Goal: Complete application form

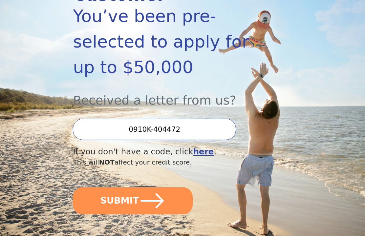
scroll to position [120, 0]
click at [173, 187] on button "SUBMIT" at bounding box center [133, 200] width 120 height 27
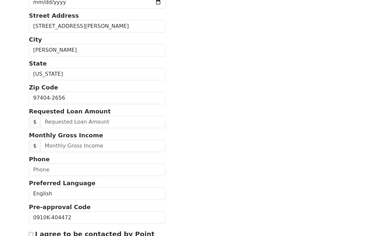
scroll to position [162, 0]
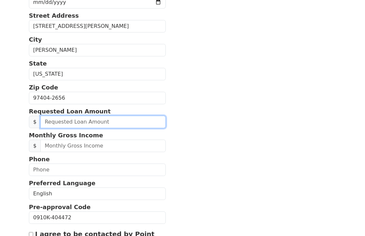
click at [113, 123] on input "text" at bounding box center [102, 122] width 125 height 12
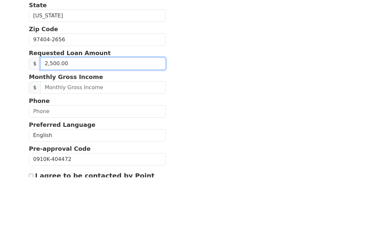
type input "25,000.00"
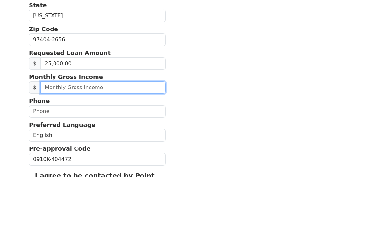
click at [125, 140] on input "text" at bounding box center [102, 146] width 125 height 12
type input "4,000.00"
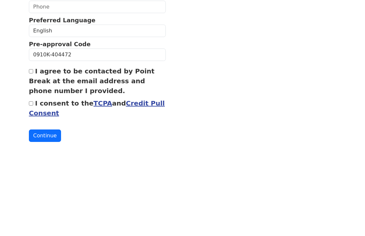
scroll to position [238, 0]
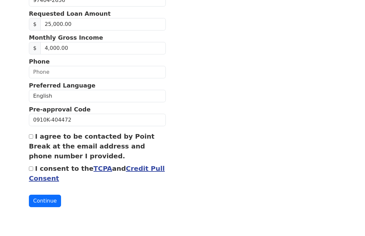
click at [135, 88] on input "text" at bounding box center [97, 94] width 137 height 12
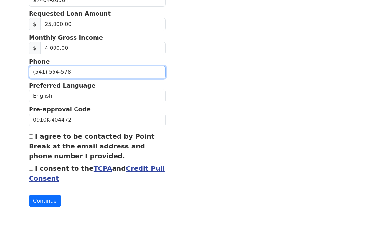
type input "(541) 554-5782"
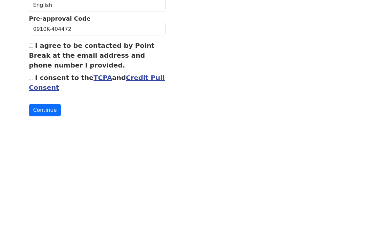
click at [36, 154] on label "I agree to be contacted by Point Break at the email address and phone number I …" at bounding box center [92, 168] width 126 height 28
click at [33, 156] on input "I agree to be contacted by Point Break at the email address and phone number I …" at bounding box center [31, 158] width 4 height 4
checkbox input "true"
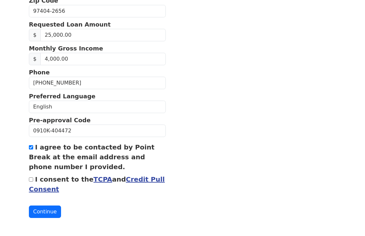
click at [31, 182] on input "I consent to the TCPA and Credit Pull Consent" at bounding box center [31, 180] width 4 height 4
checkbox input "true"
click at [54, 213] on button "Continue" at bounding box center [45, 212] width 32 height 12
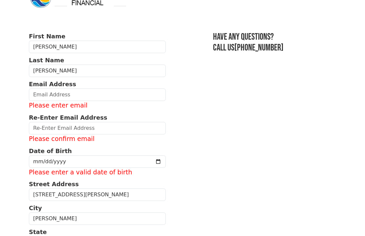
scroll to position [22, 0]
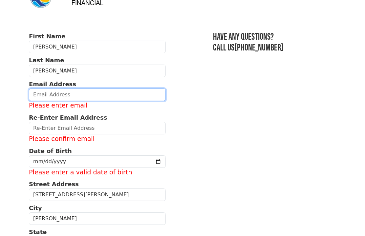
click at [101, 95] on input "email" at bounding box center [97, 95] width 137 height 12
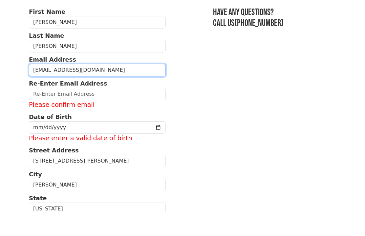
type input "susankberg@yahoo.com"
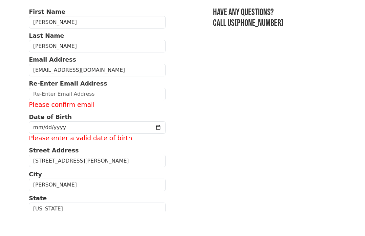
click at [136, 113] on input "email" at bounding box center [97, 119] width 137 height 12
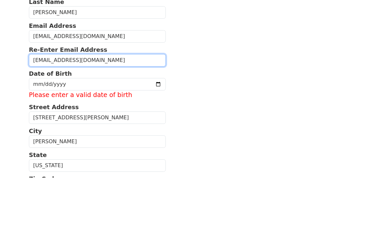
type input "susankberg@yahoo.com"
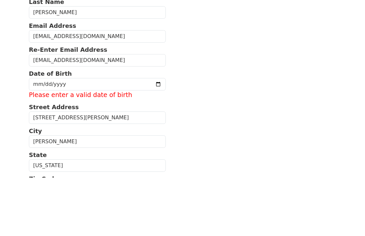
click at [153, 136] on input "date" at bounding box center [97, 142] width 137 height 12
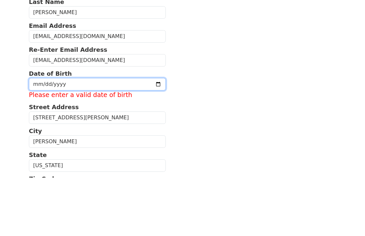
scroll to position [80, 0]
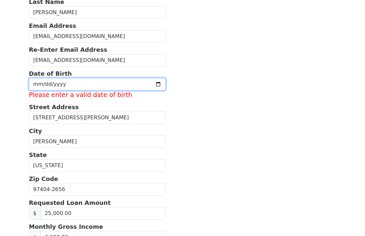
click at [124, 85] on input "2025-10-13" at bounding box center [97, 84] width 137 height 12
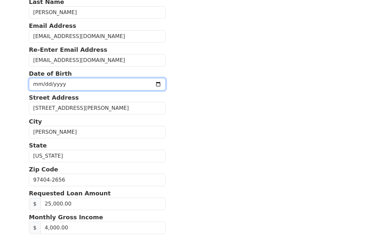
click at [95, 85] on input "1977-05-13" at bounding box center [97, 84] width 137 height 12
type input "1977-05-27"
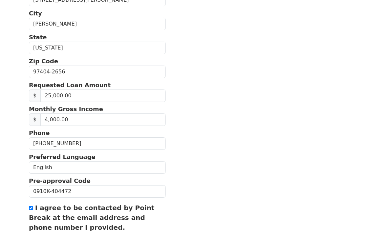
scroll to position [224, 0]
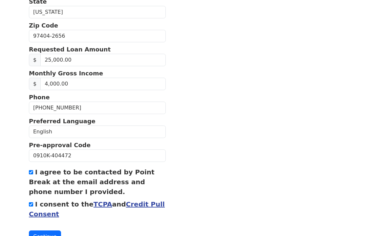
click at [51, 233] on button "Continue" at bounding box center [45, 237] width 32 height 12
